Goal: Task Accomplishment & Management: Use online tool/utility

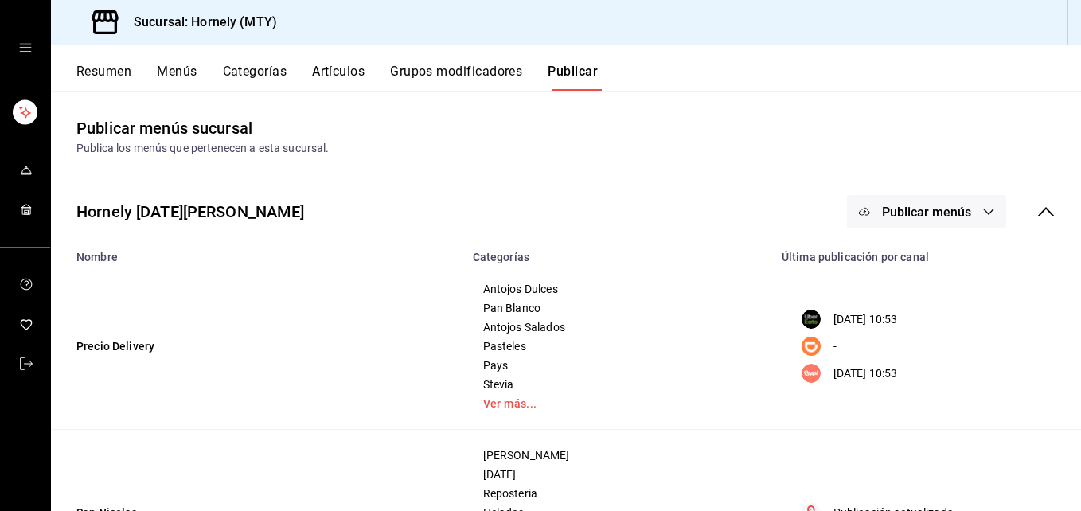
click at [81, 68] on button "Resumen" at bounding box center [103, 77] width 55 height 27
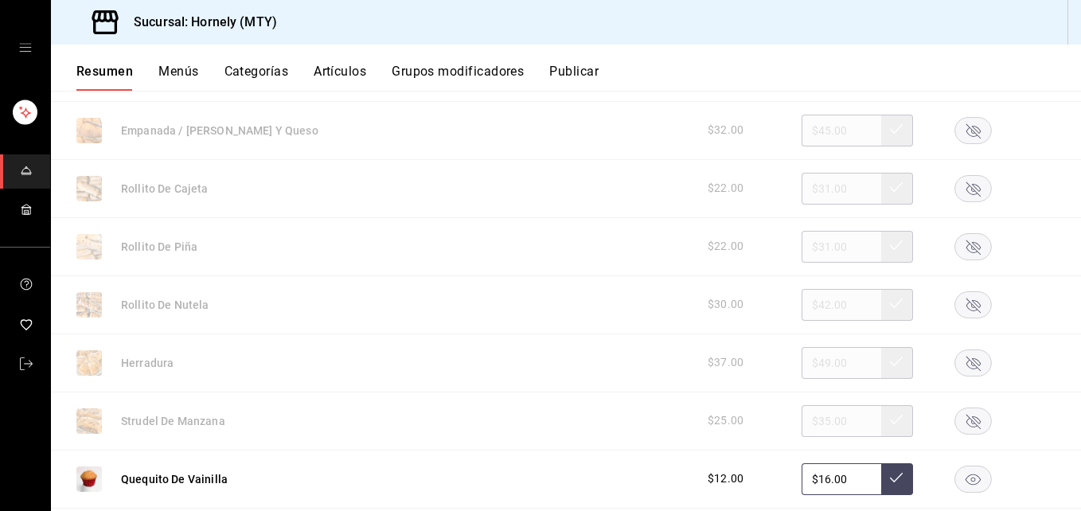
scroll to position [1194, 0]
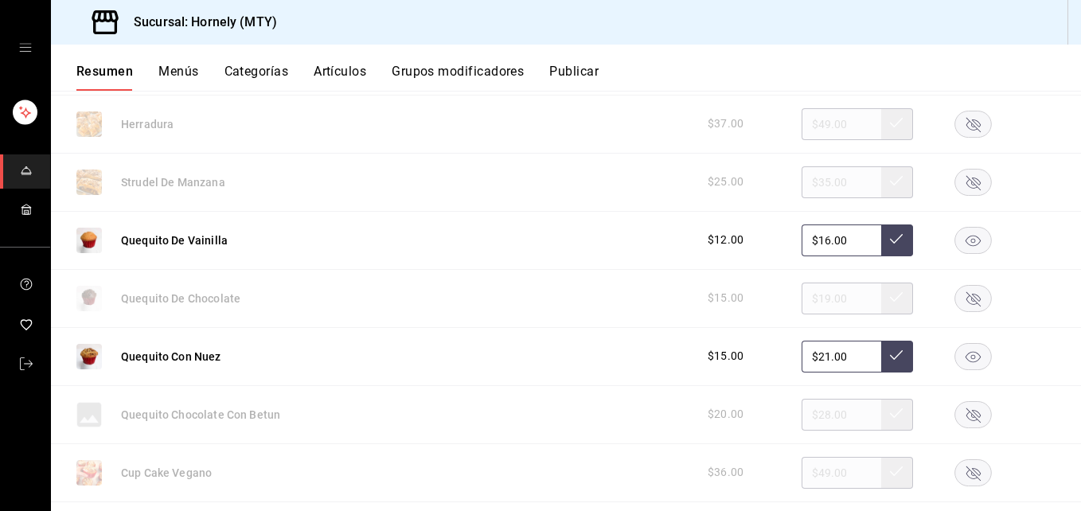
click at [955, 306] on rect "button" at bounding box center [973, 298] width 37 height 26
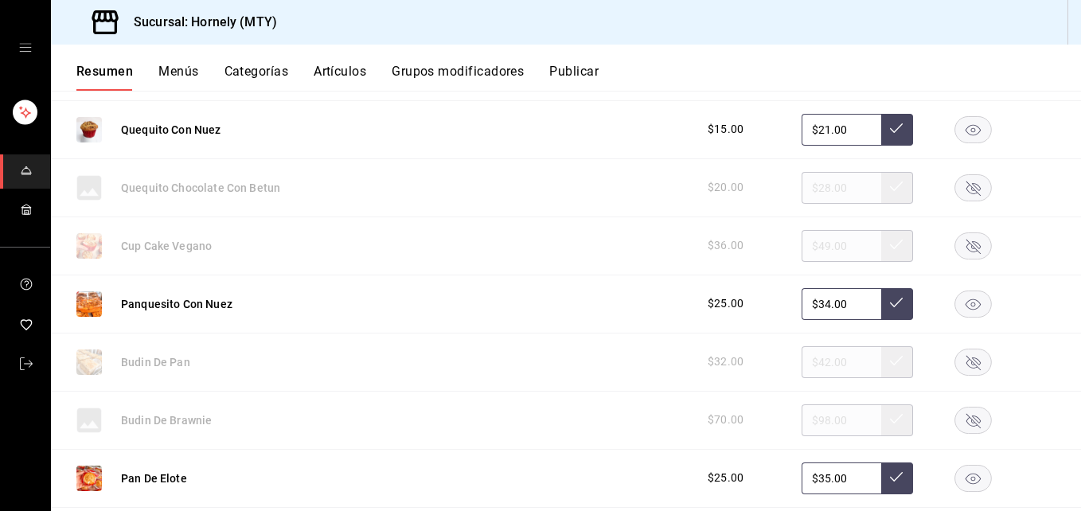
scroll to position [1433, 0]
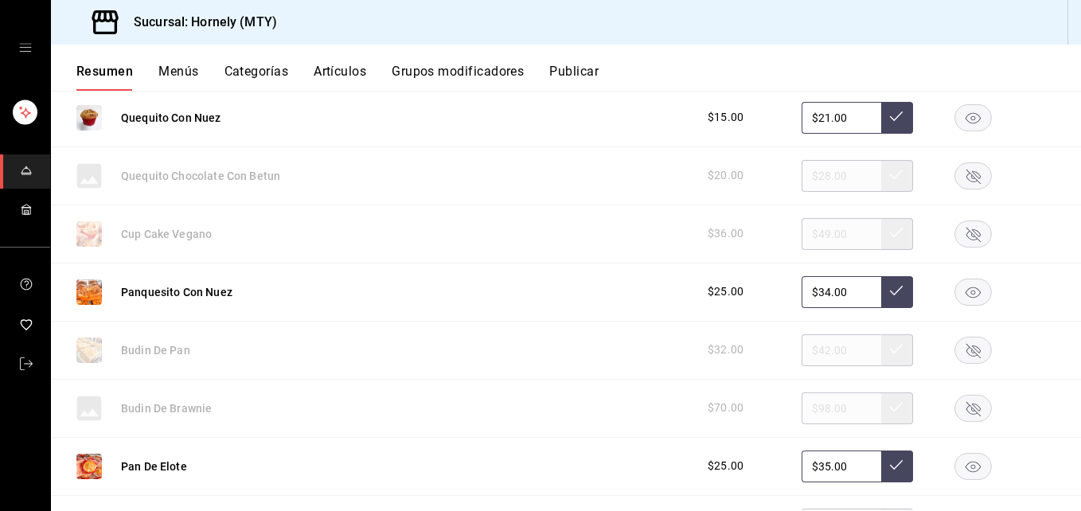
click at [966, 345] on icon "button" at bounding box center [973, 350] width 14 height 14
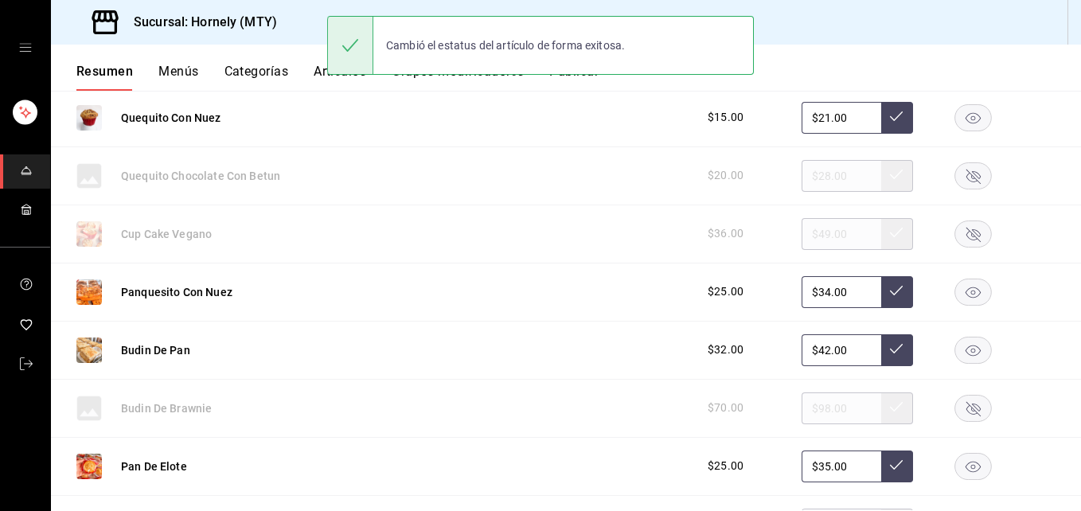
click at [955, 285] on rect "button" at bounding box center [973, 292] width 37 height 26
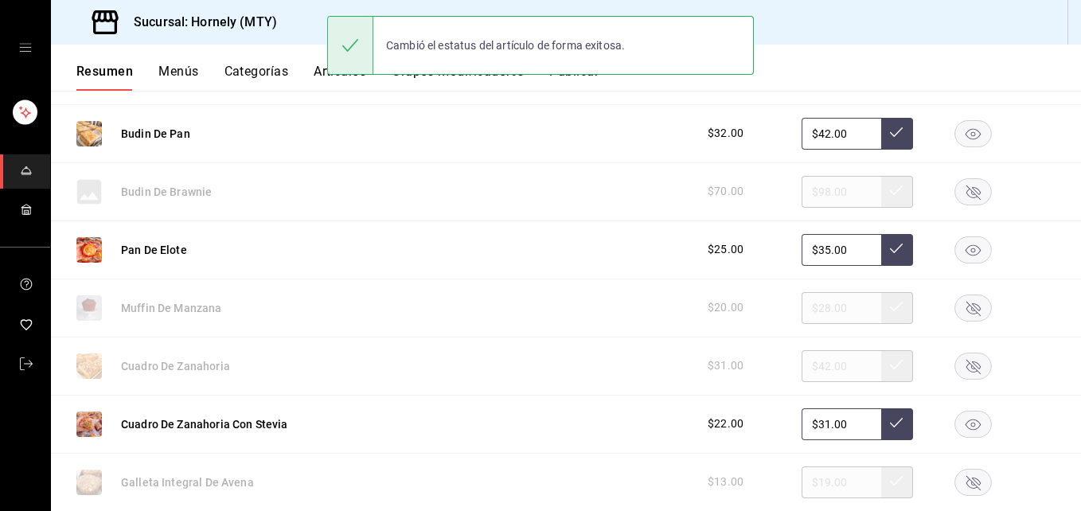
scroll to position [1672, 0]
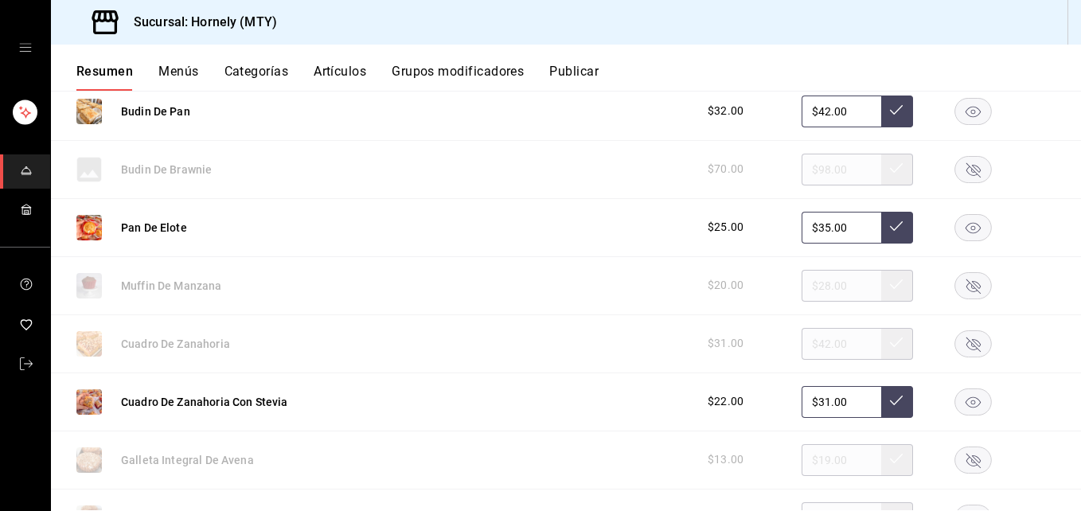
click at [966, 343] on rect "button" at bounding box center [973, 343] width 37 height 26
click at [966, 390] on rect "button" at bounding box center [973, 401] width 37 height 26
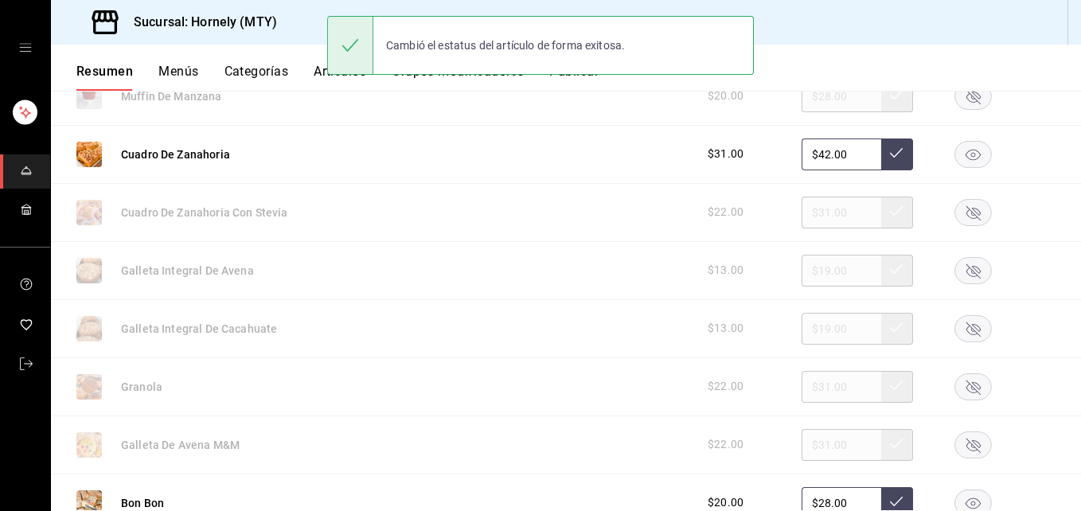
scroll to position [1911, 0]
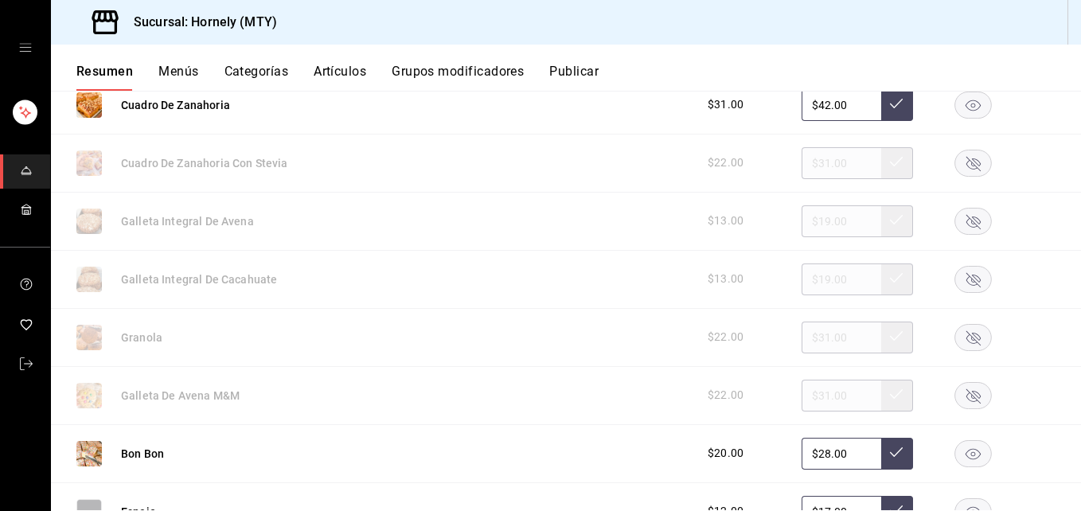
click at [957, 345] on rect "button" at bounding box center [973, 337] width 37 height 26
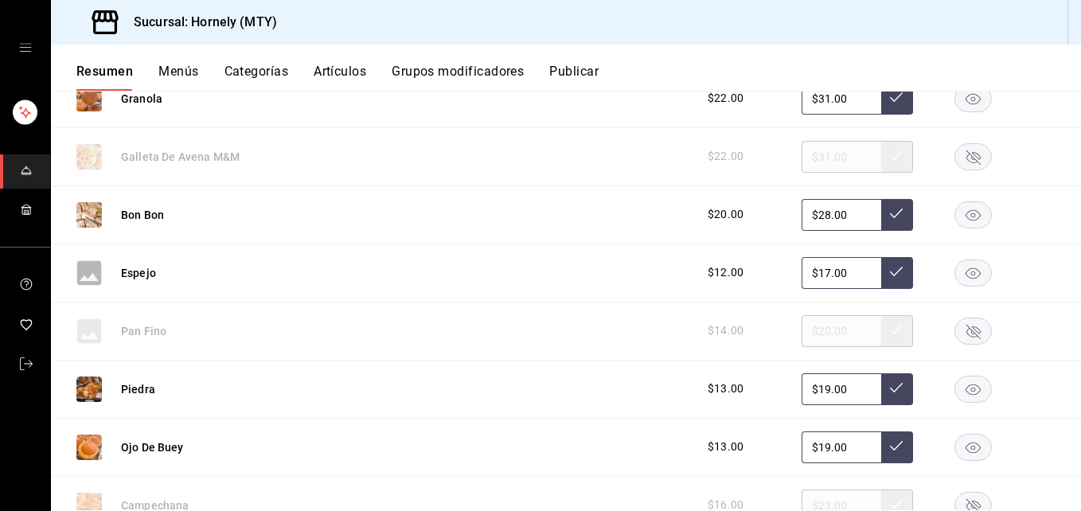
scroll to position [2388, 0]
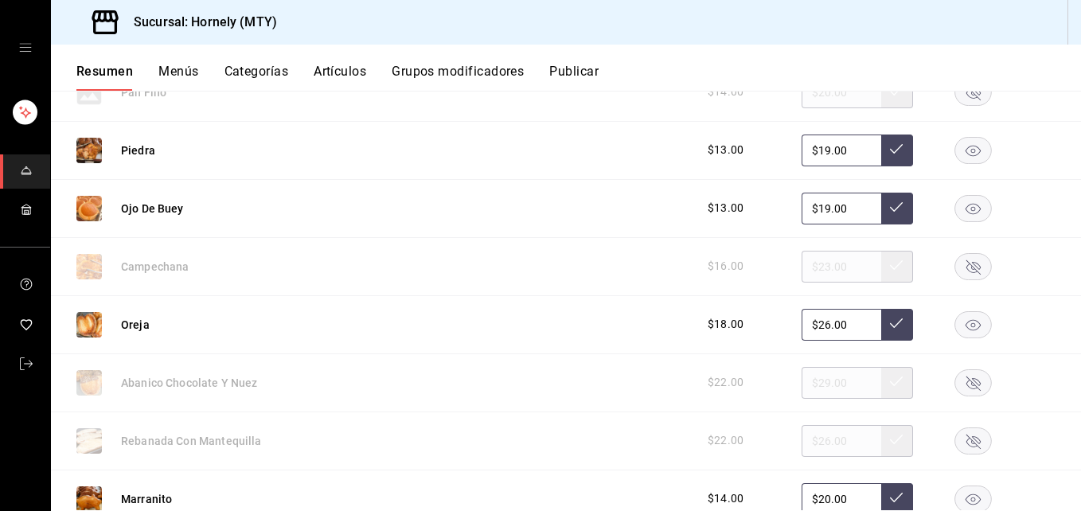
click at [955, 433] on rect "button" at bounding box center [973, 440] width 37 height 26
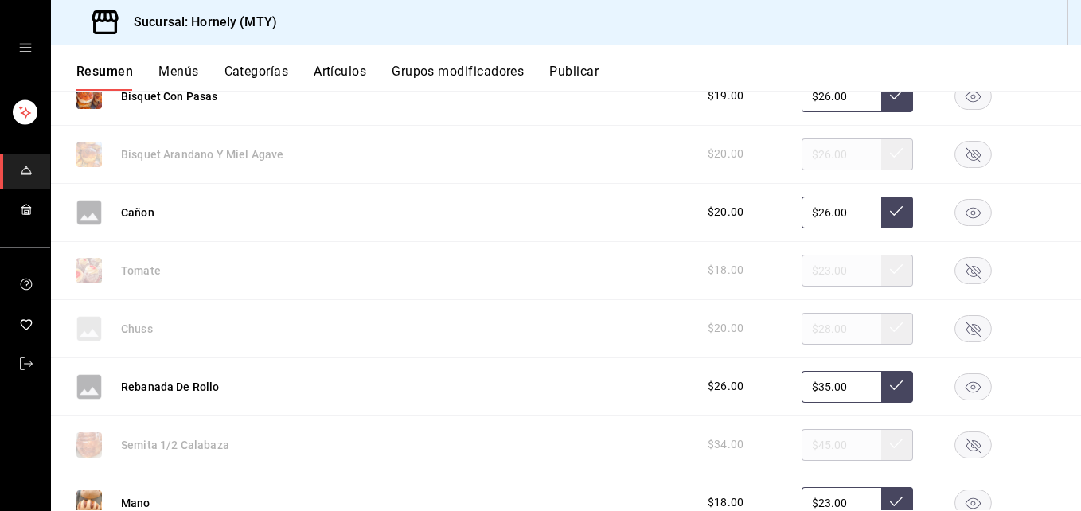
scroll to position [3105, 0]
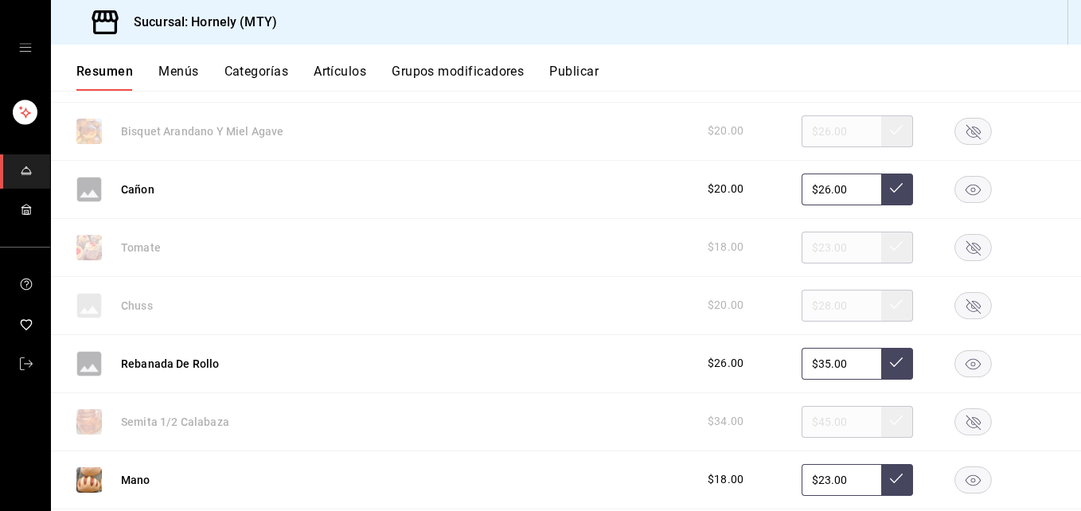
click at [966, 245] on icon "button" at bounding box center [973, 247] width 14 height 14
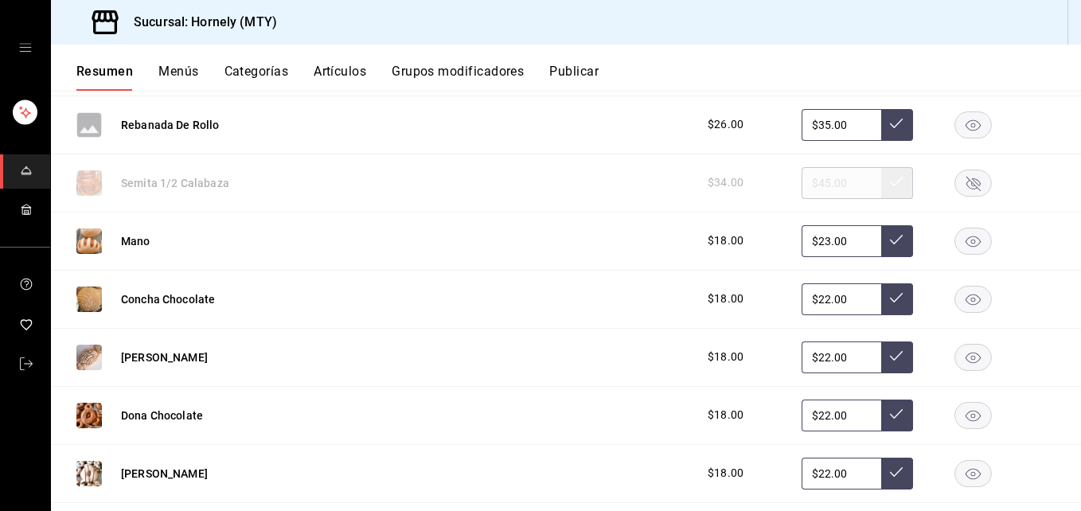
click at [955, 246] on rect "button" at bounding box center [973, 241] width 37 height 26
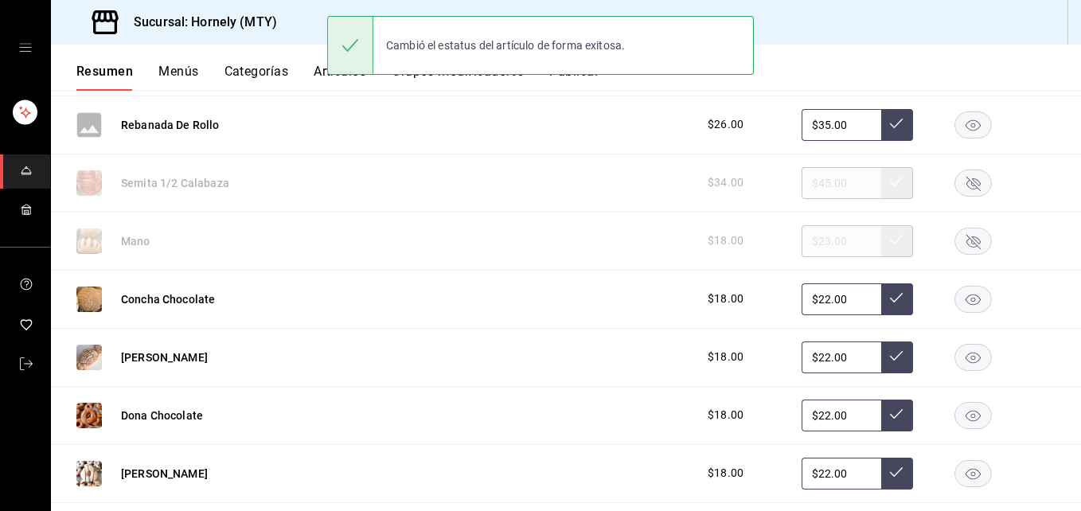
click at [972, 357] on rect "button" at bounding box center [973, 357] width 37 height 26
click at [967, 301] on icon "button" at bounding box center [973, 299] width 15 height 11
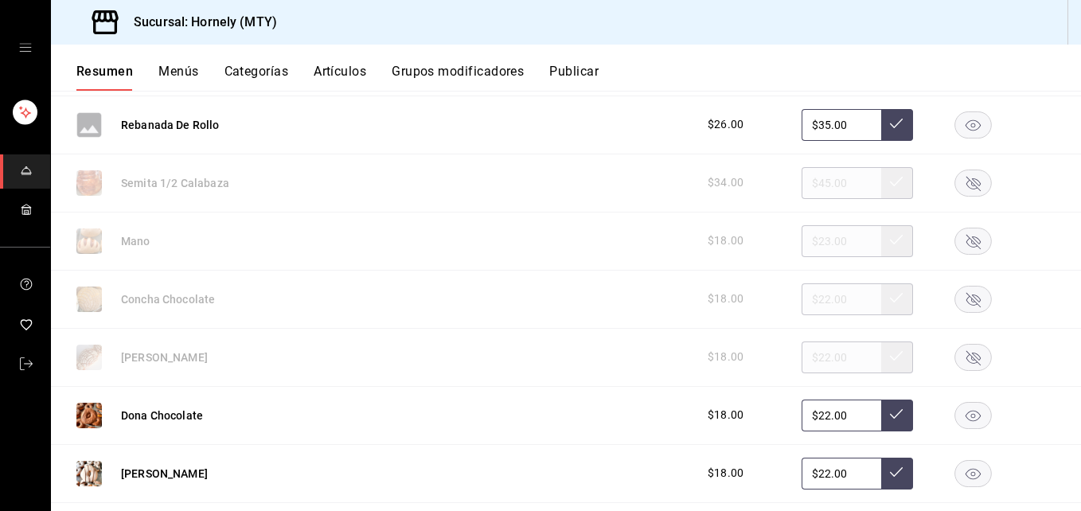
scroll to position [3582, 0]
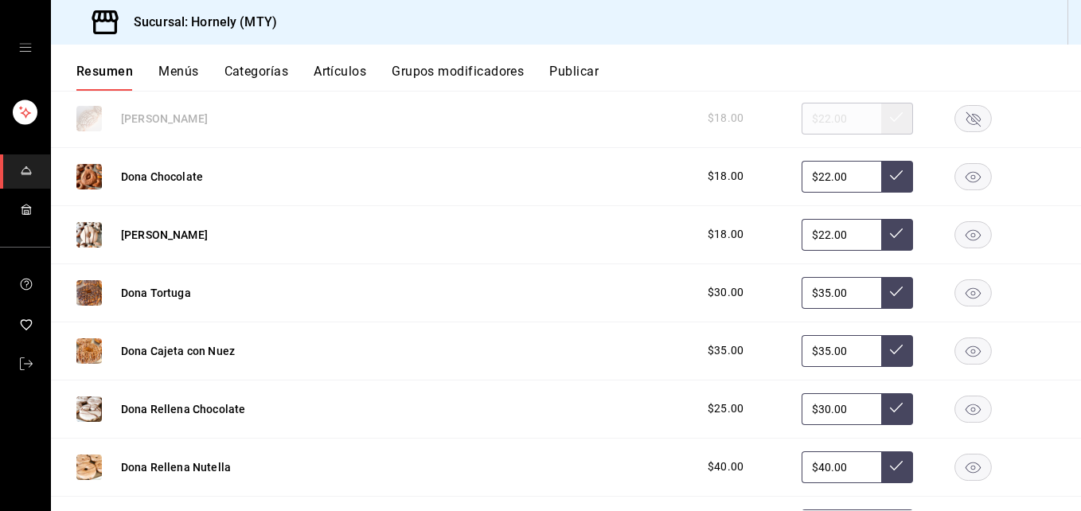
click at [974, 355] on rect "button" at bounding box center [973, 351] width 37 height 26
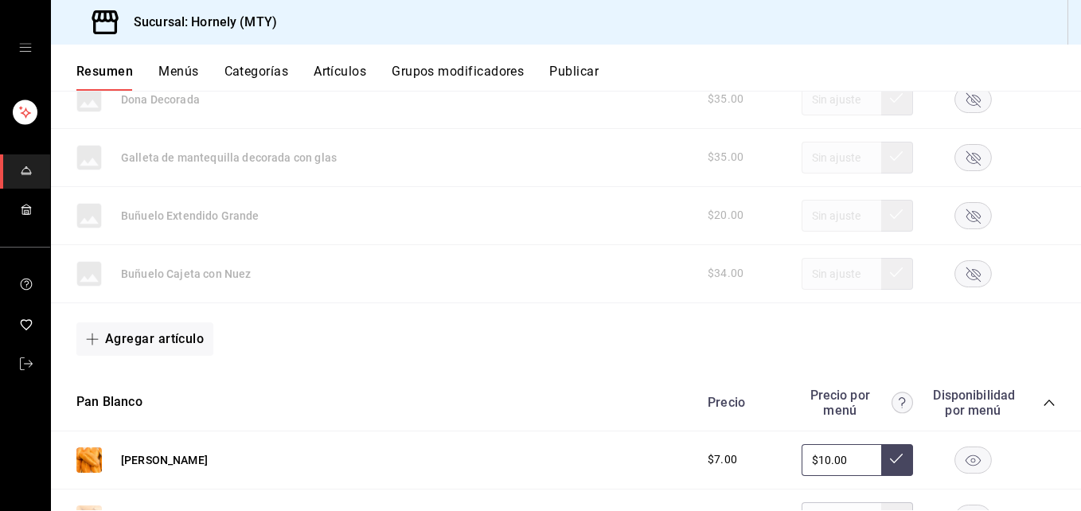
scroll to position [4538, 0]
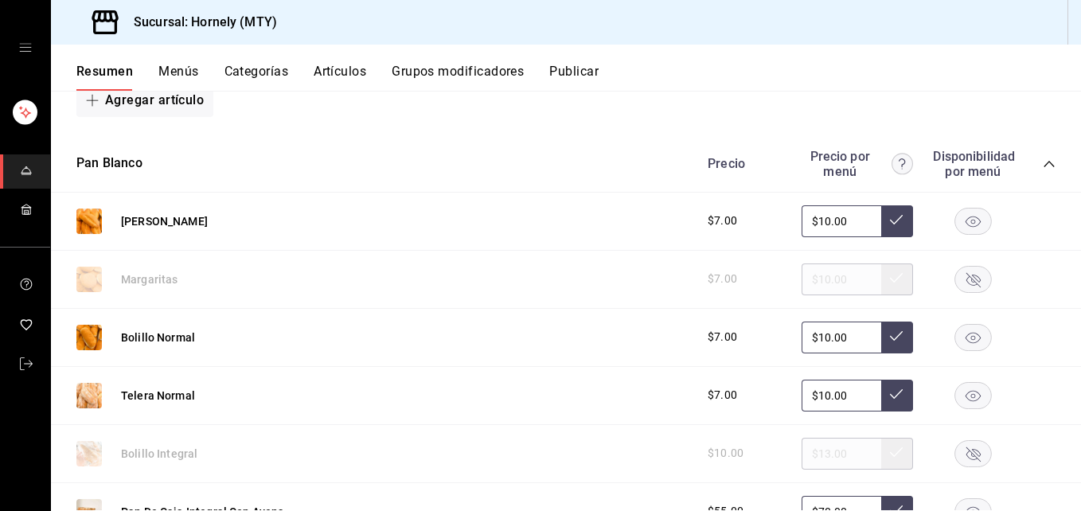
click at [959, 275] on rect "button" at bounding box center [973, 279] width 37 height 26
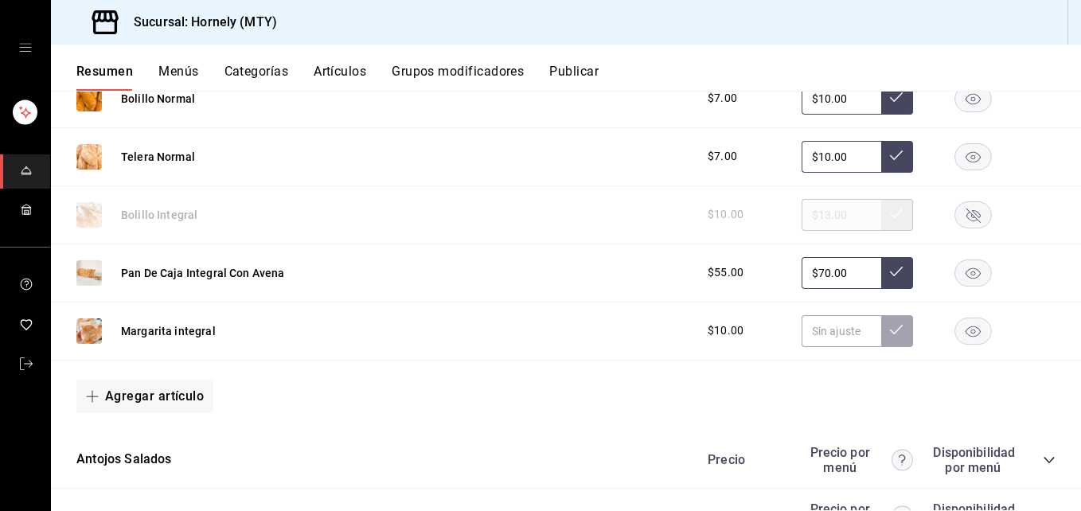
scroll to position [5015, 0]
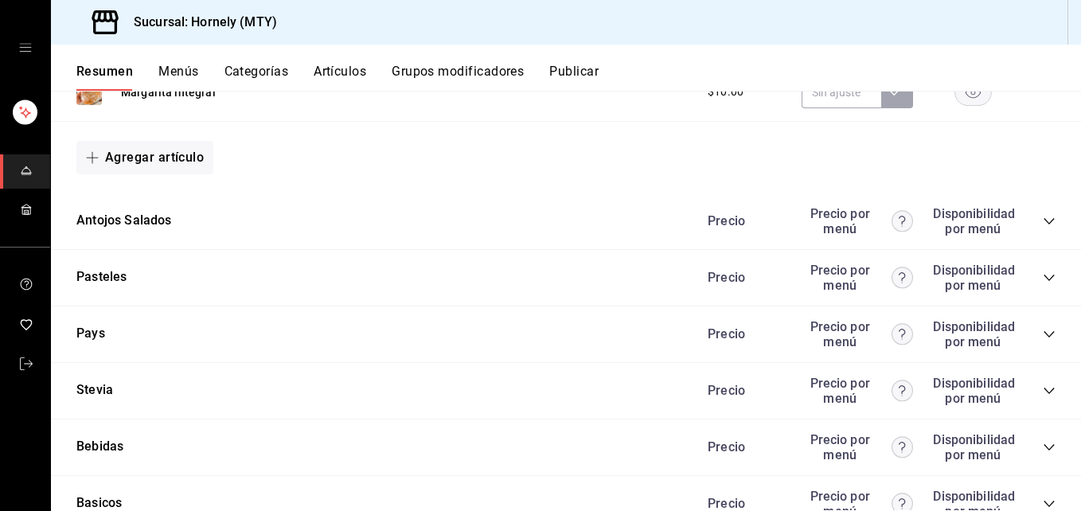
click at [1043, 225] on icon "collapse-category-row" at bounding box center [1049, 221] width 13 height 13
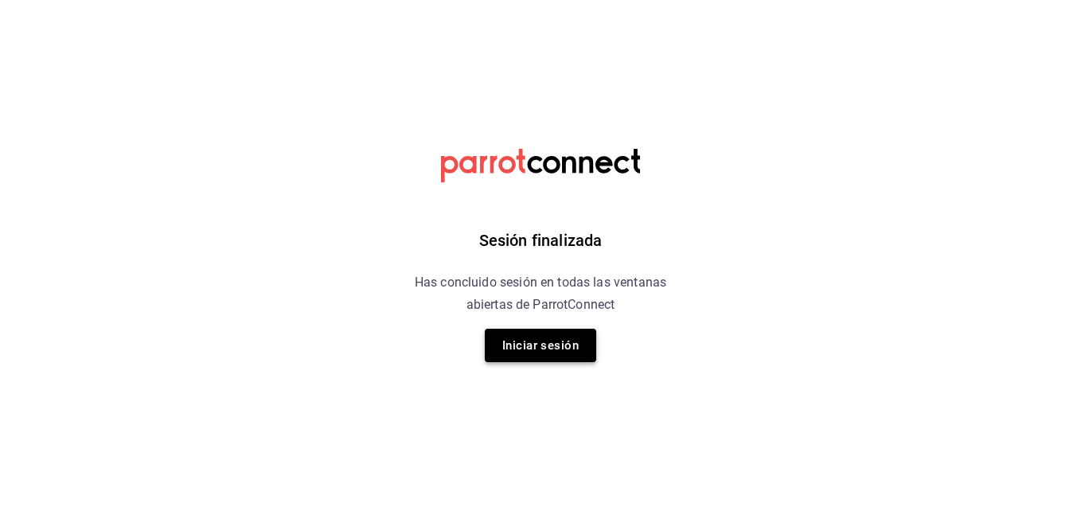
click at [507, 352] on button "Iniciar sesión" at bounding box center [540, 345] width 111 height 33
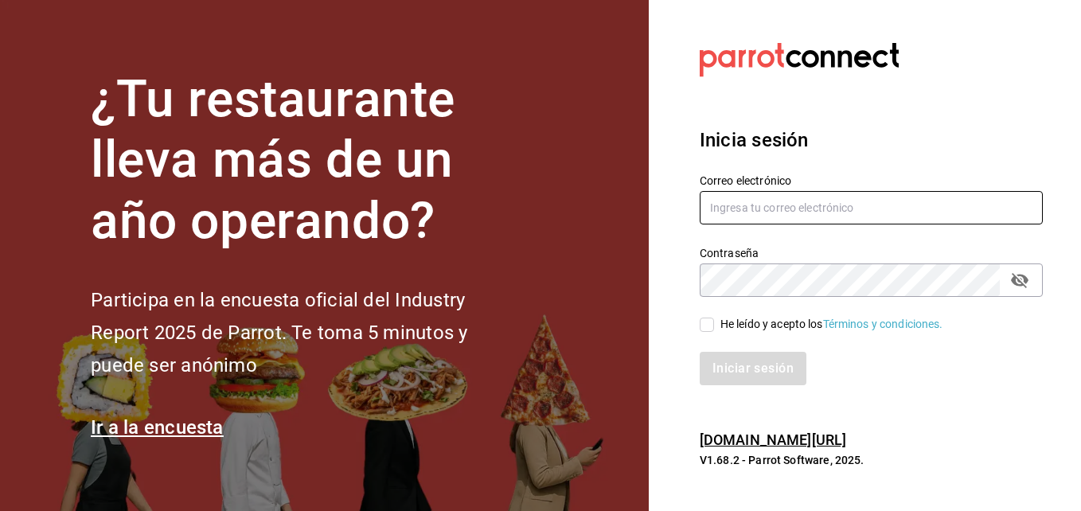
type input "Inventario@hornely.com"
click at [708, 323] on input "He leído y acepto los Términos y condiciones." at bounding box center [707, 325] width 14 height 14
checkbox input "true"
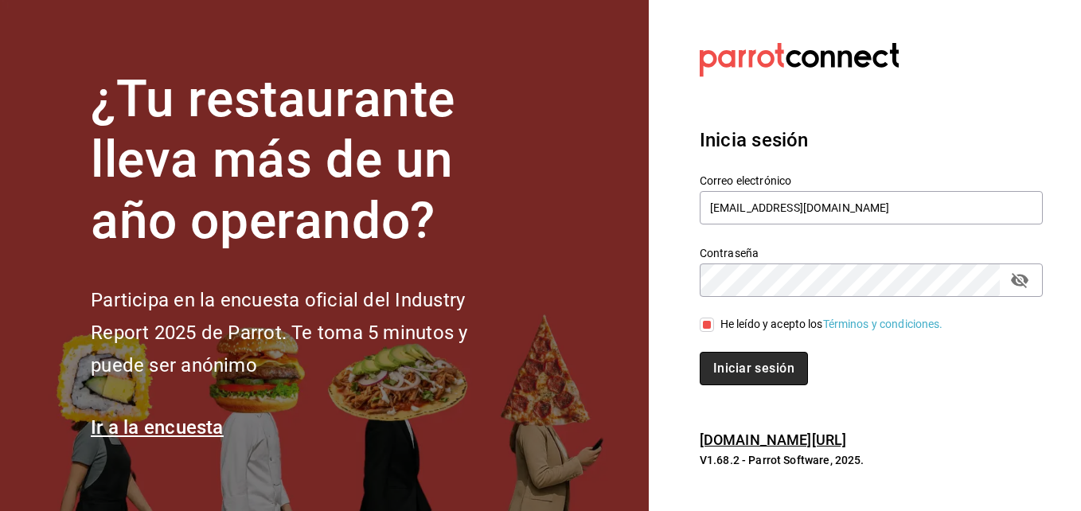
click at [729, 369] on button "Iniciar sesión" at bounding box center [754, 368] width 108 height 33
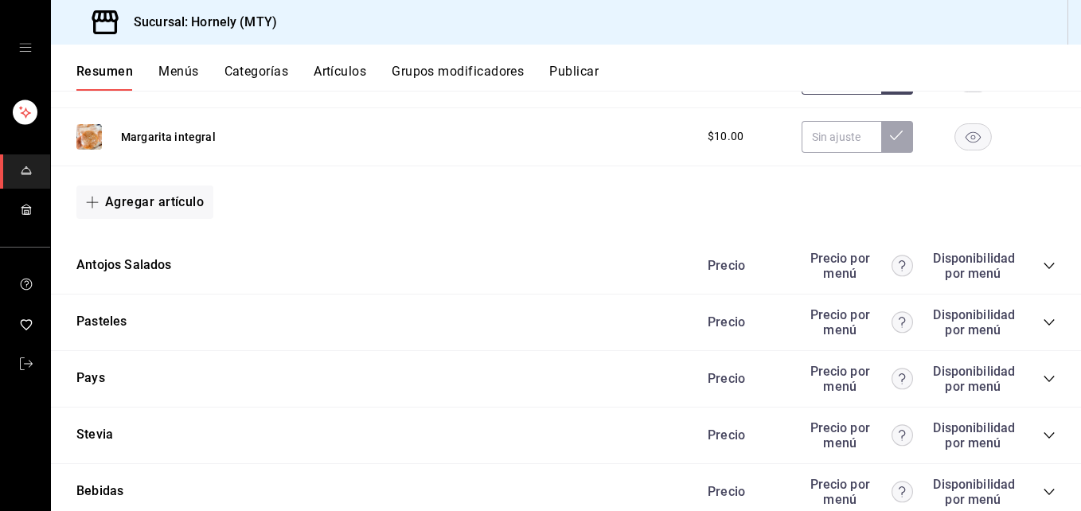
scroll to position [5015, 0]
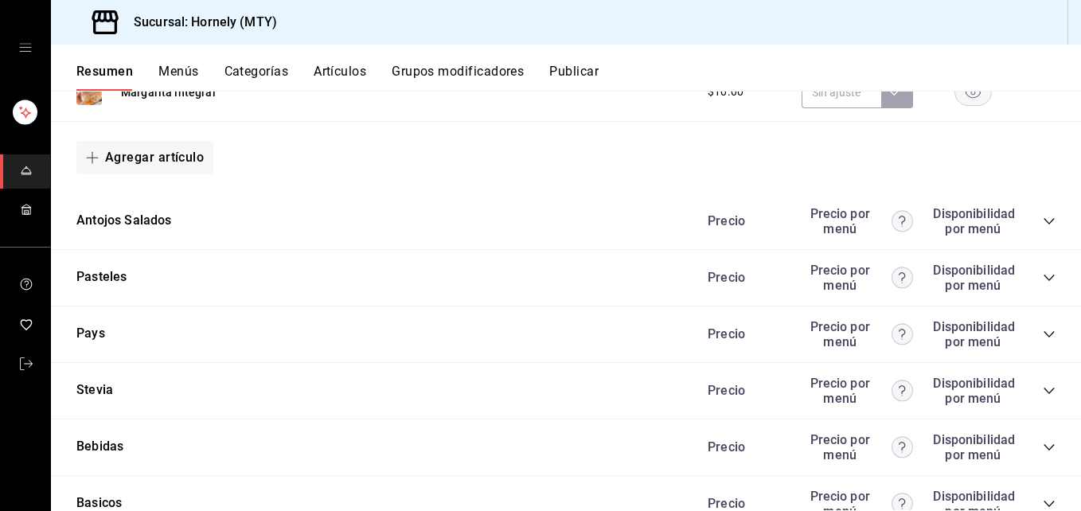
click at [1043, 223] on icon "collapse-category-row" at bounding box center [1049, 221] width 13 height 13
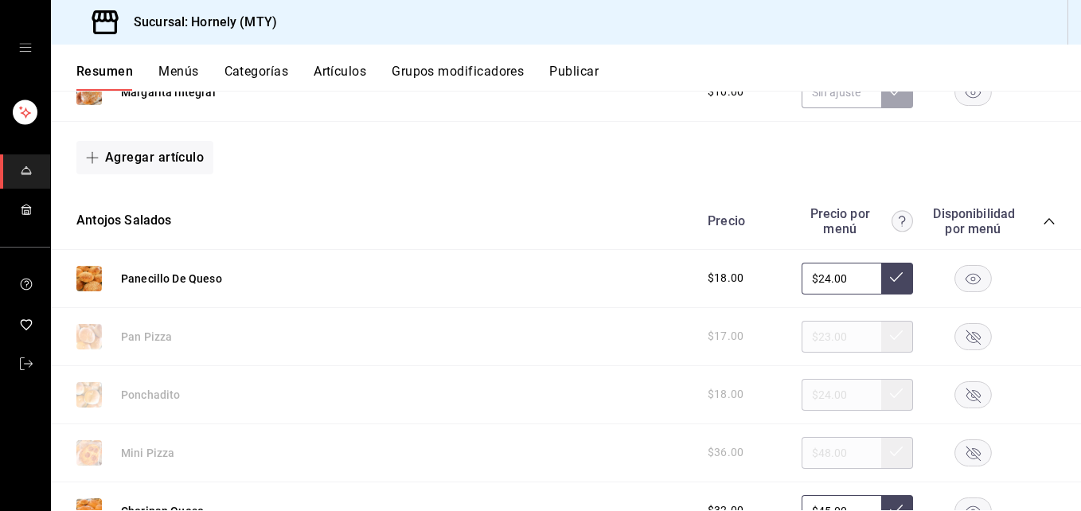
click at [970, 333] on rect "button" at bounding box center [973, 336] width 37 height 26
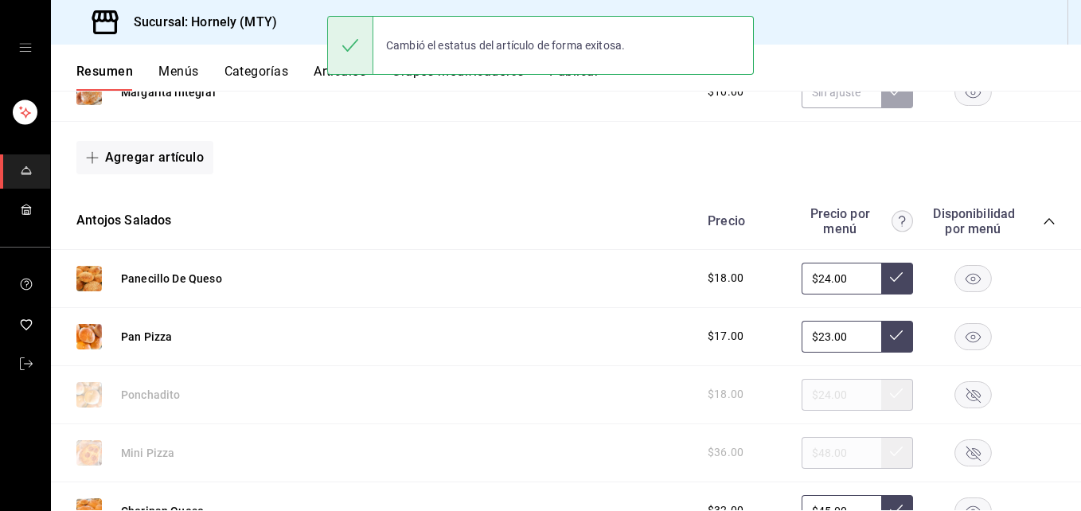
click at [586, 80] on button "Publicar" at bounding box center [573, 77] width 49 height 27
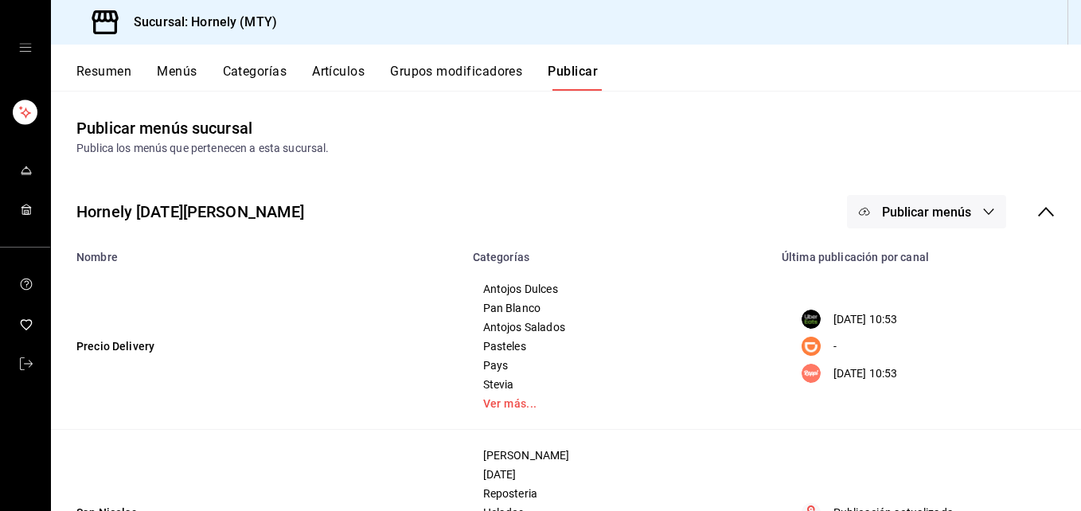
click at [956, 209] on span "Publicar menús" at bounding box center [926, 212] width 89 height 15
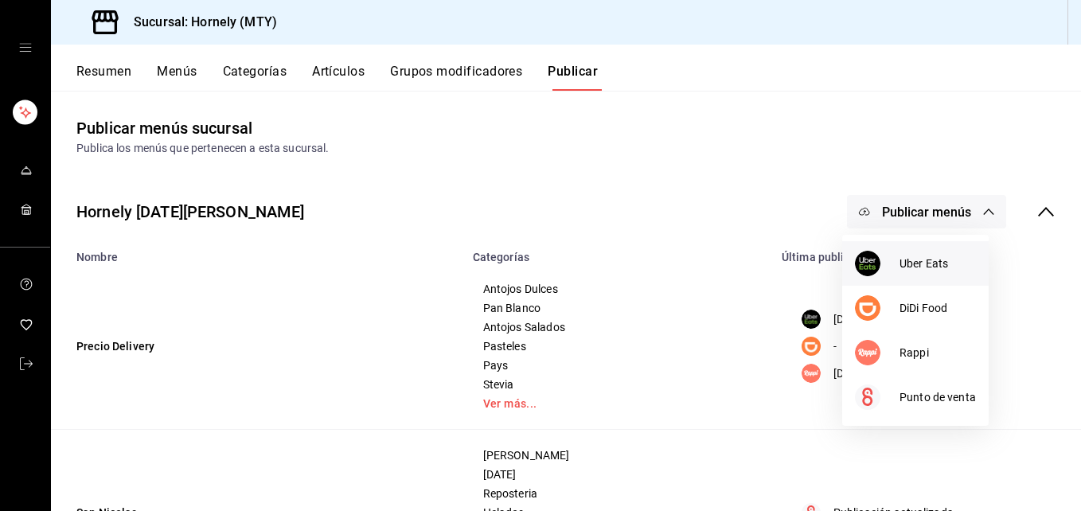
click at [869, 255] on img at bounding box center [867, 263] width 25 height 25
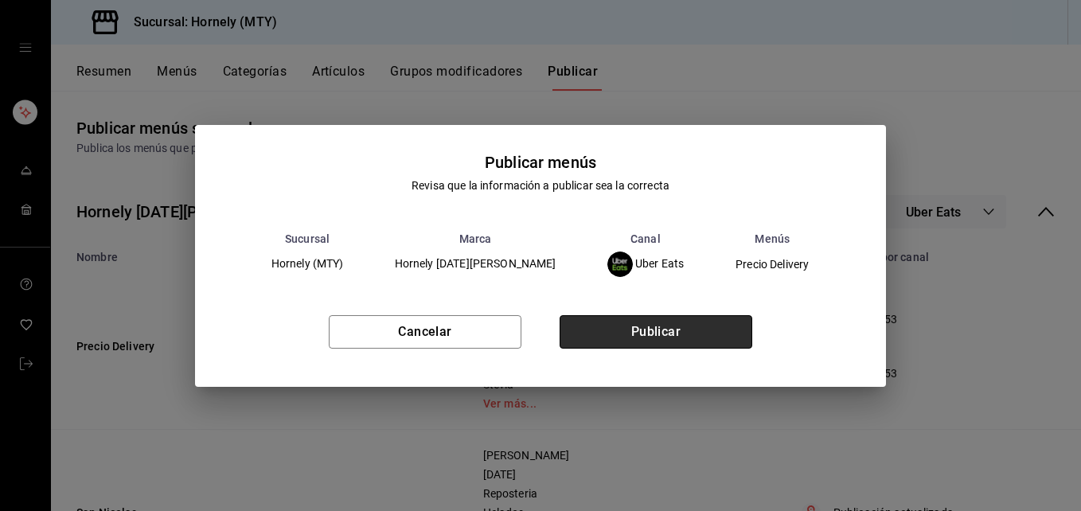
click at [644, 343] on button "Publicar" at bounding box center [656, 331] width 193 height 33
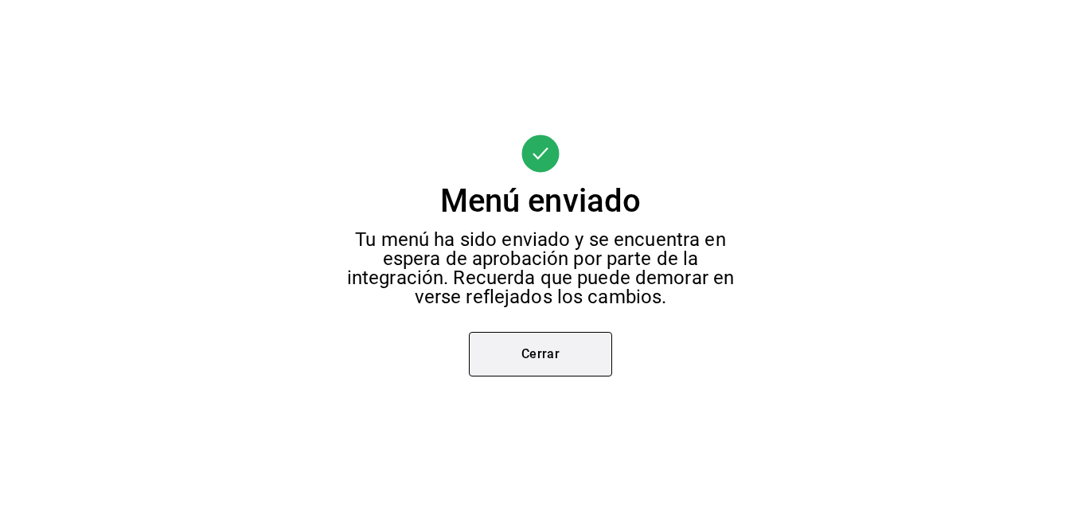
click at [548, 340] on button "Cerrar" at bounding box center [540, 354] width 143 height 45
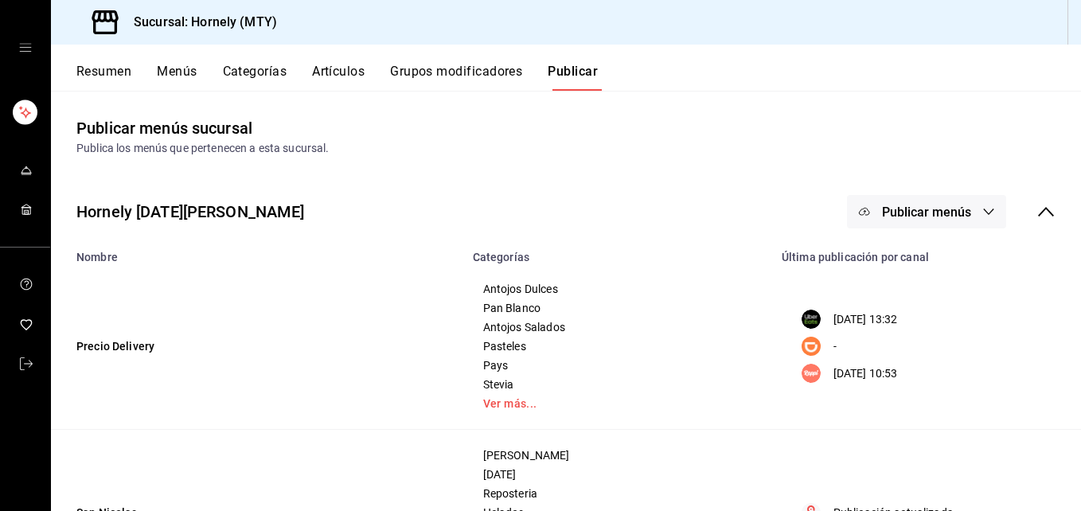
click at [923, 217] on span "Publicar menús" at bounding box center [926, 212] width 89 height 15
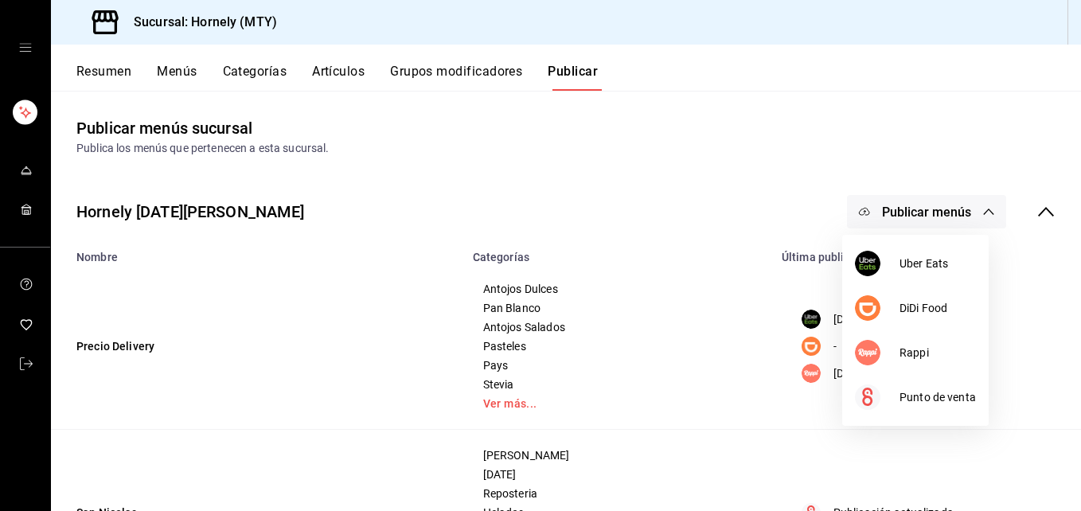
click at [896, 111] on div at bounding box center [540, 255] width 1081 height 511
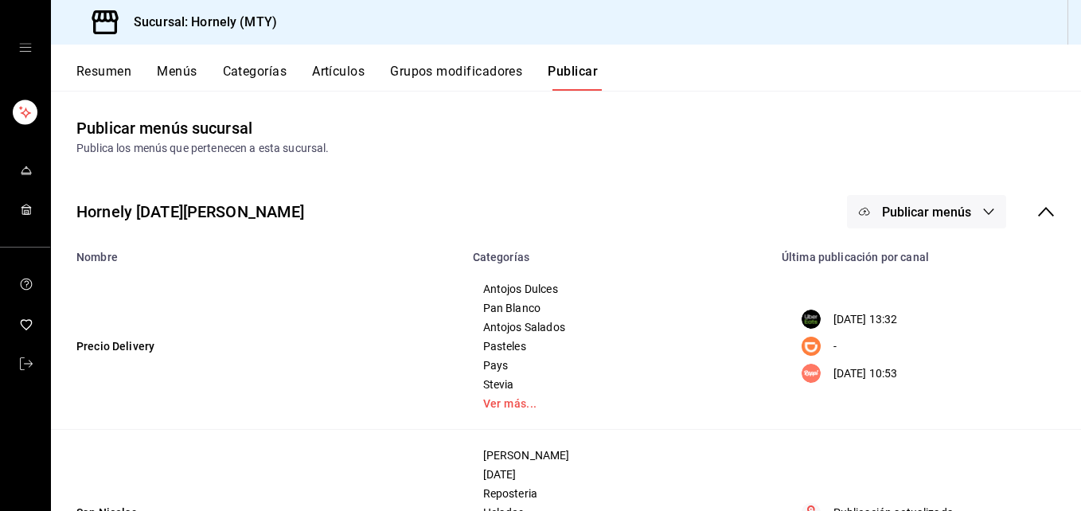
click at [911, 212] on span "Publicar menús" at bounding box center [926, 212] width 89 height 15
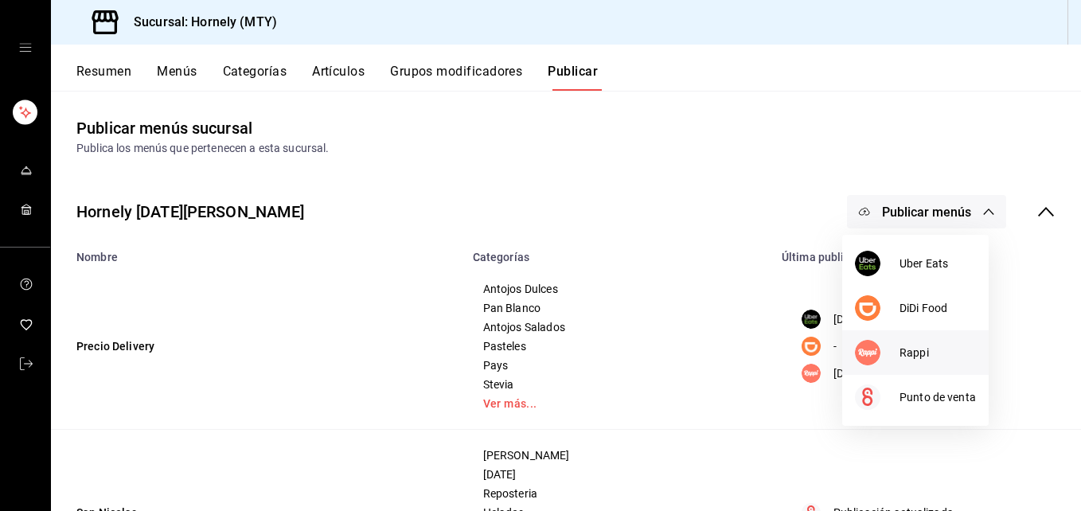
click at [913, 353] on span "Rappi" at bounding box center [938, 353] width 76 height 17
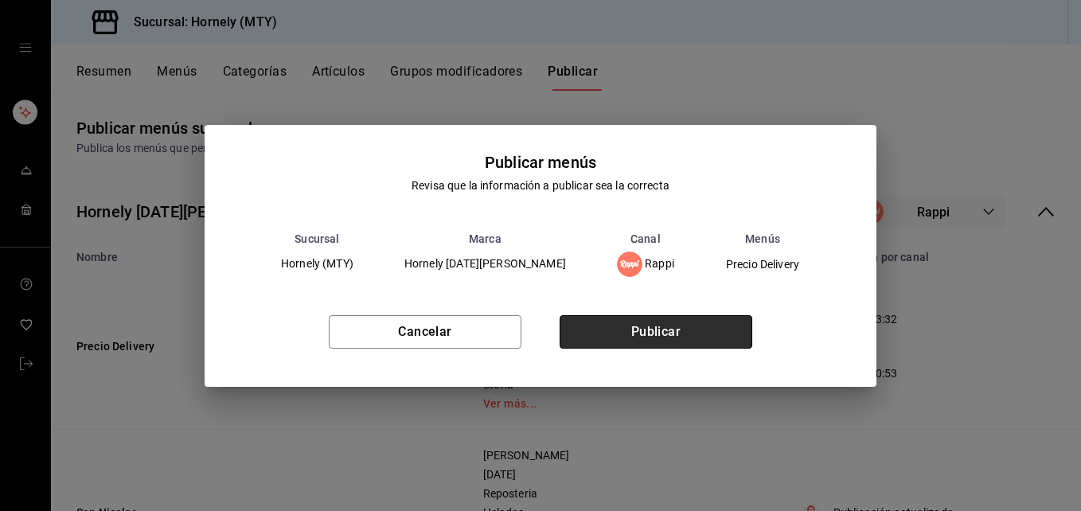
click at [617, 334] on button "Publicar" at bounding box center [656, 331] width 193 height 33
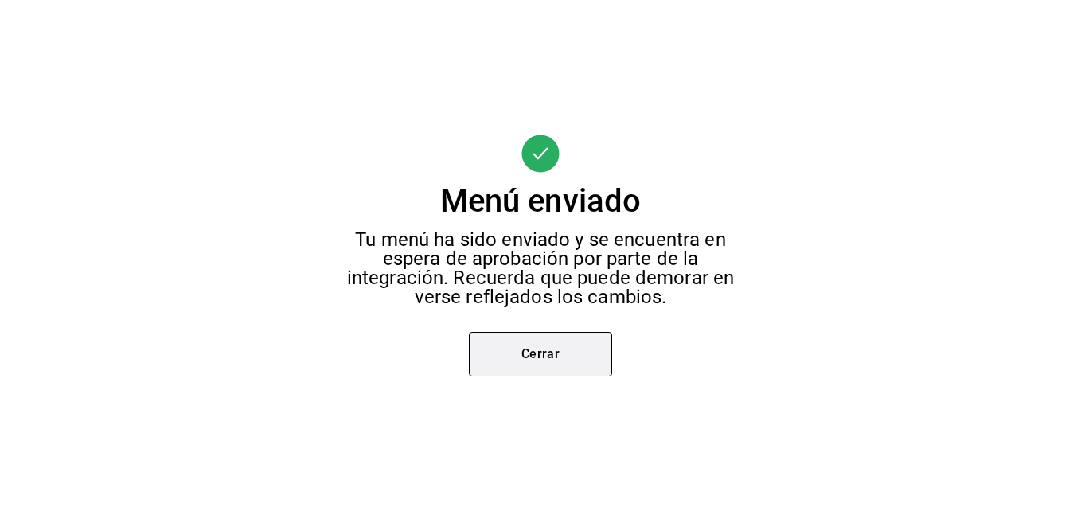
click at [563, 369] on button "Cerrar" at bounding box center [540, 354] width 143 height 45
